Goal: Find specific page/section: Find specific page/section

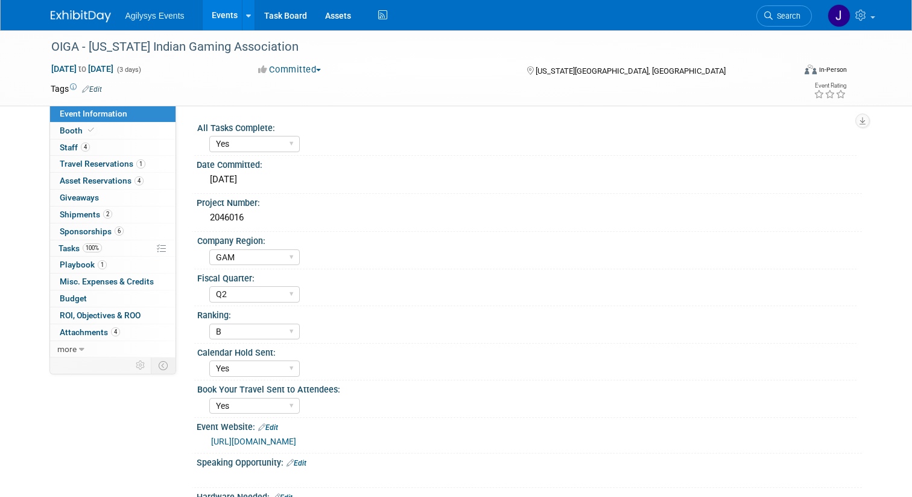
select select "Yes"
select select "GAM"
select select "Q2"
select select "B"
select select "Yes"
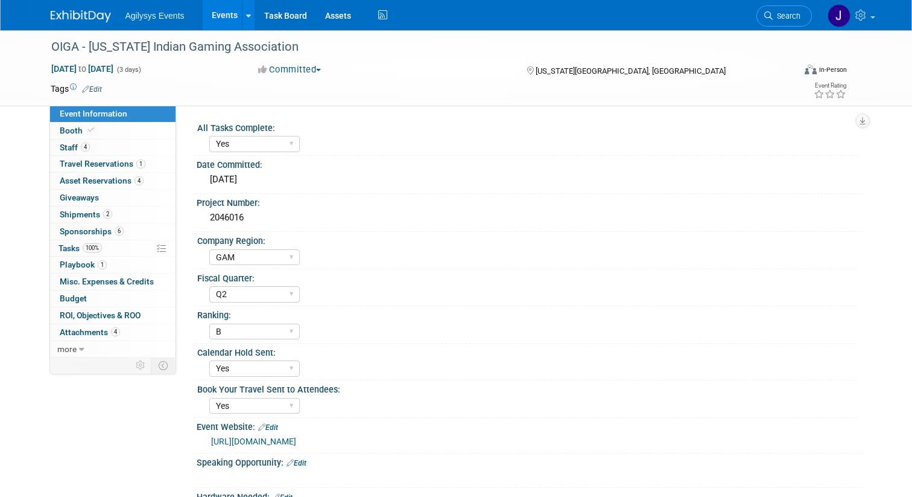
select select "Yes"
click at [217, 17] on link "Events" at bounding box center [225, 15] width 44 height 30
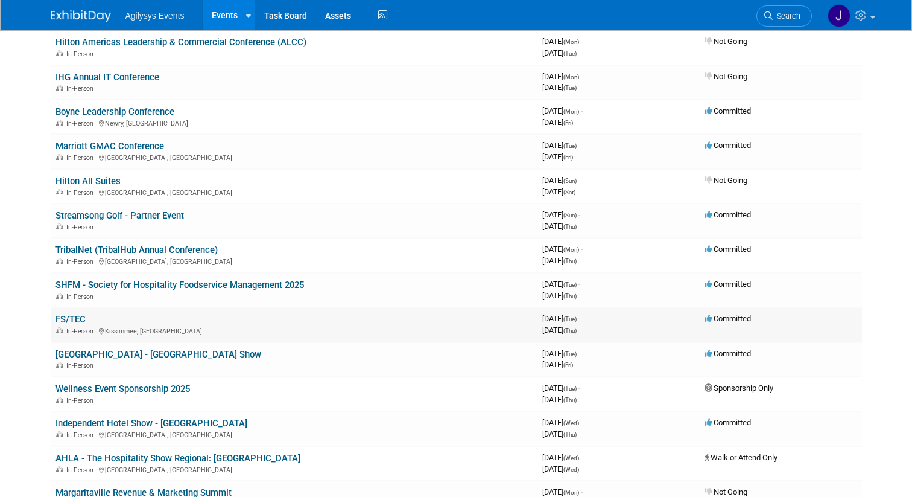
scroll to position [197, 0]
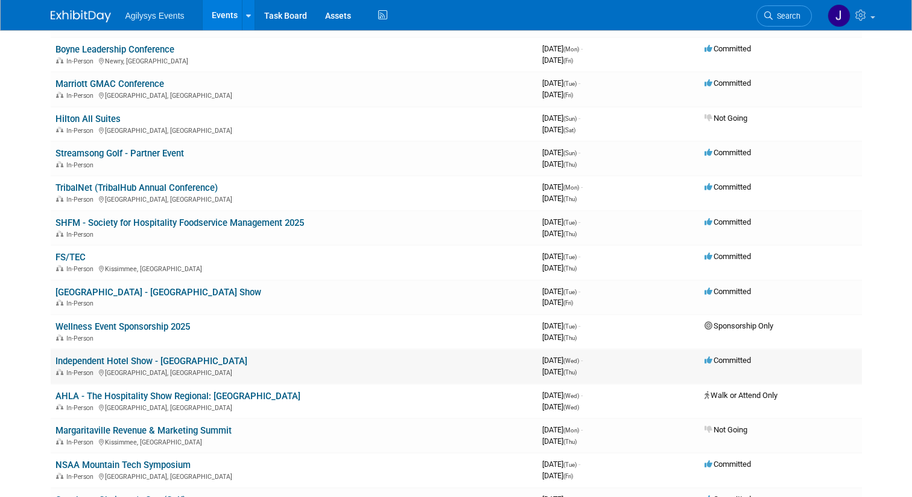
click at [113, 363] on link "Independent Hotel Show - Miami" at bounding box center [152, 360] width 192 height 11
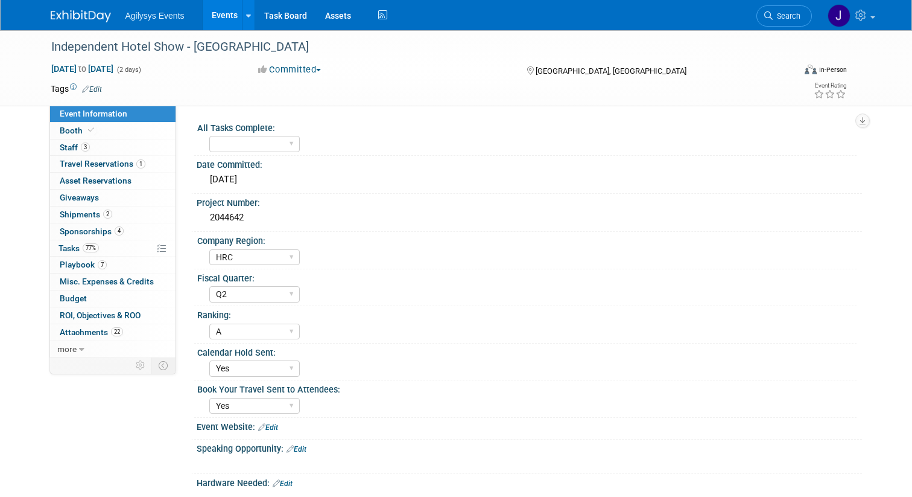
select select "HRC"
select select "Q2"
select select "A"
select select "Yes"
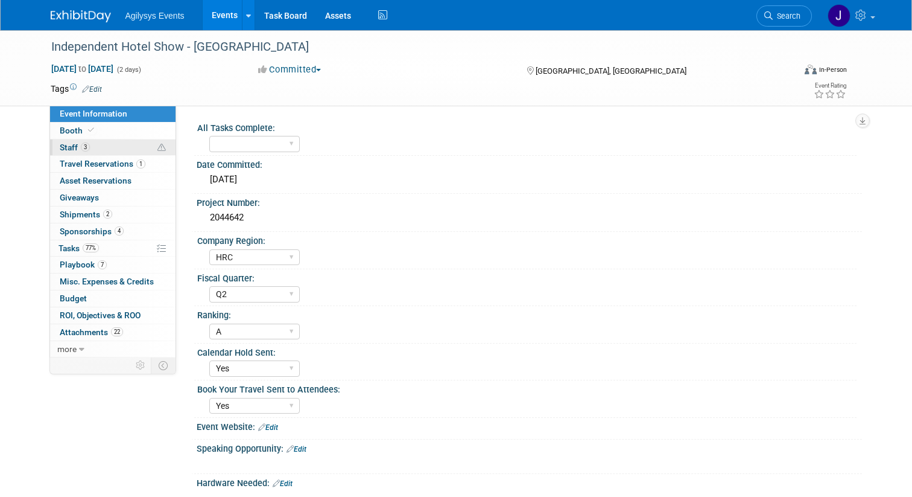
click at [103, 144] on link "3 Staff 3" at bounding box center [113, 147] width 126 height 16
